Goal: Check status: Check status

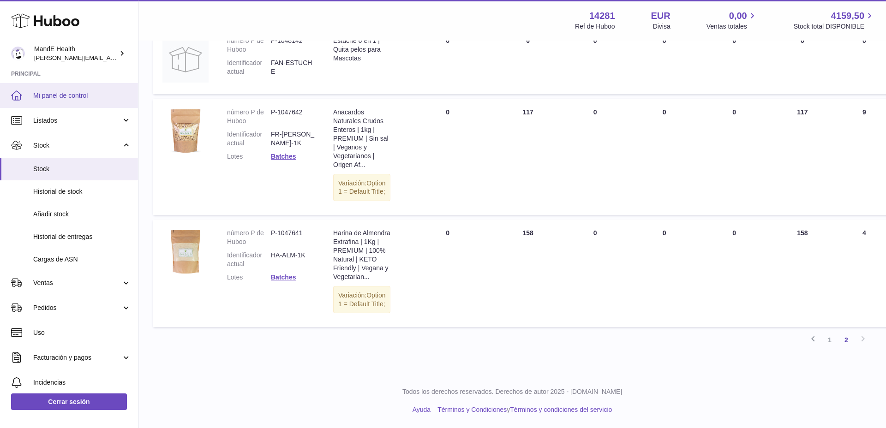
click at [56, 102] on link "Mi panel de control" at bounding box center [69, 95] width 138 height 25
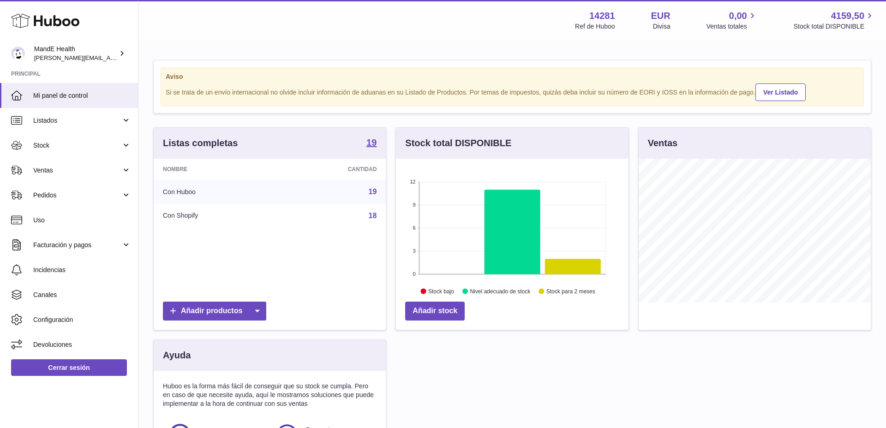
scroll to position [144, 233]
click at [58, 144] on span "Stock" at bounding box center [77, 145] width 88 height 9
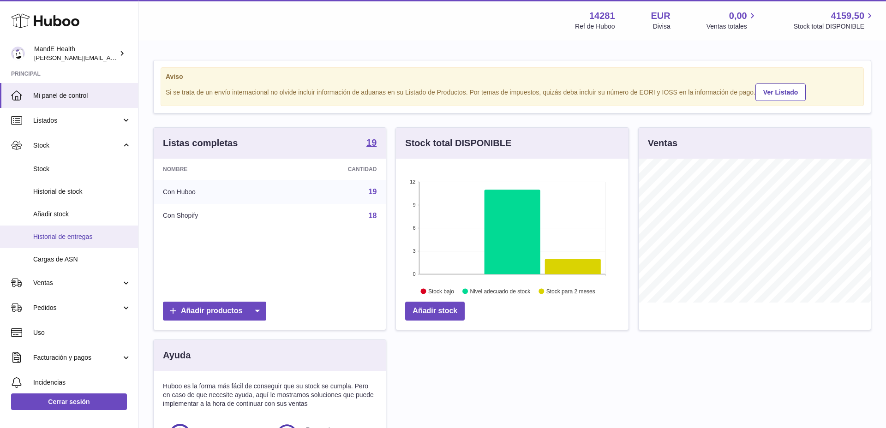
click at [62, 240] on span "Historial de entregas" at bounding box center [82, 237] width 98 height 9
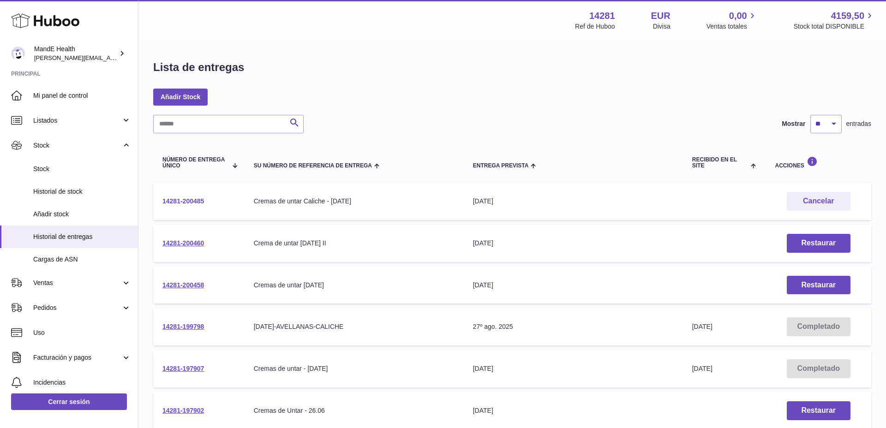
click at [175, 199] on link "14281-200485" at bounding box center [183, 200] width 42 height 7
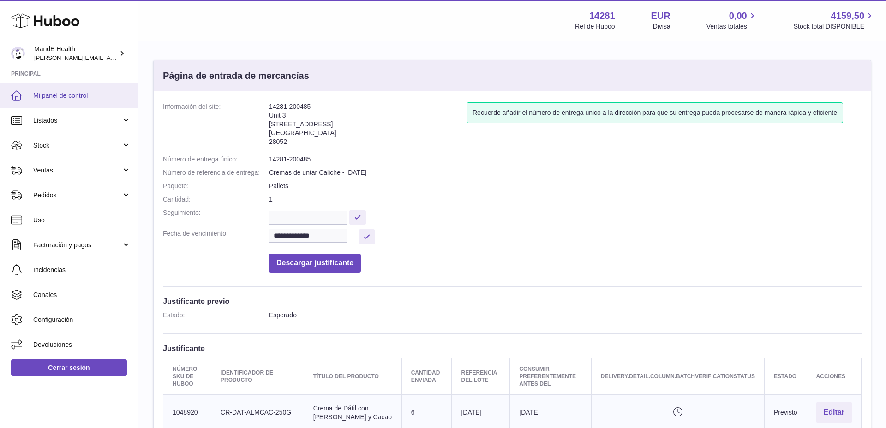
click at [54, 97] on span "Mi panel de control" at bounding box center [82, 95] width 98 height 9
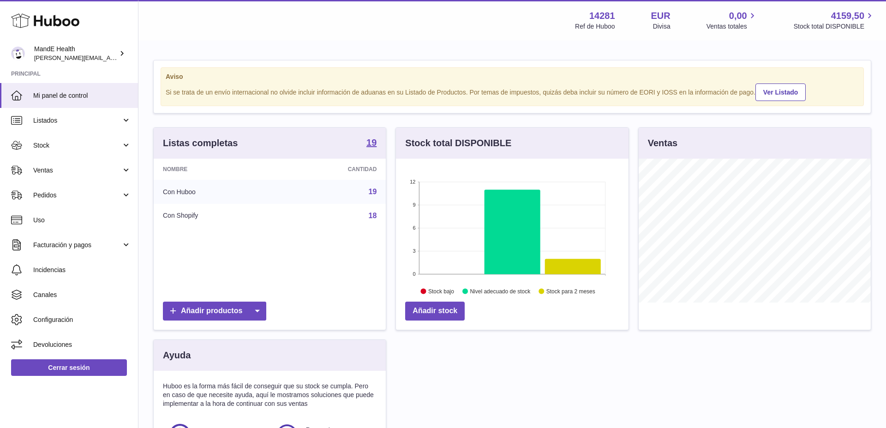
scroll to position [144, 233]
